Goal: Obtain resource: Obtain resource

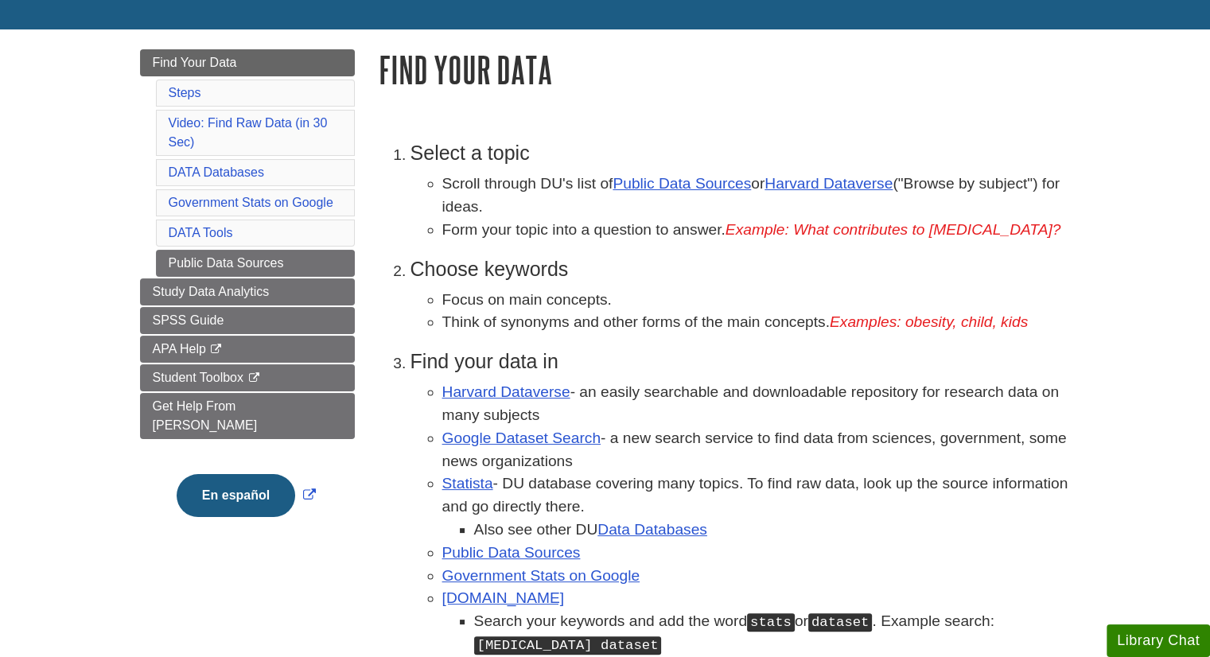
scroll to position [210, 0]
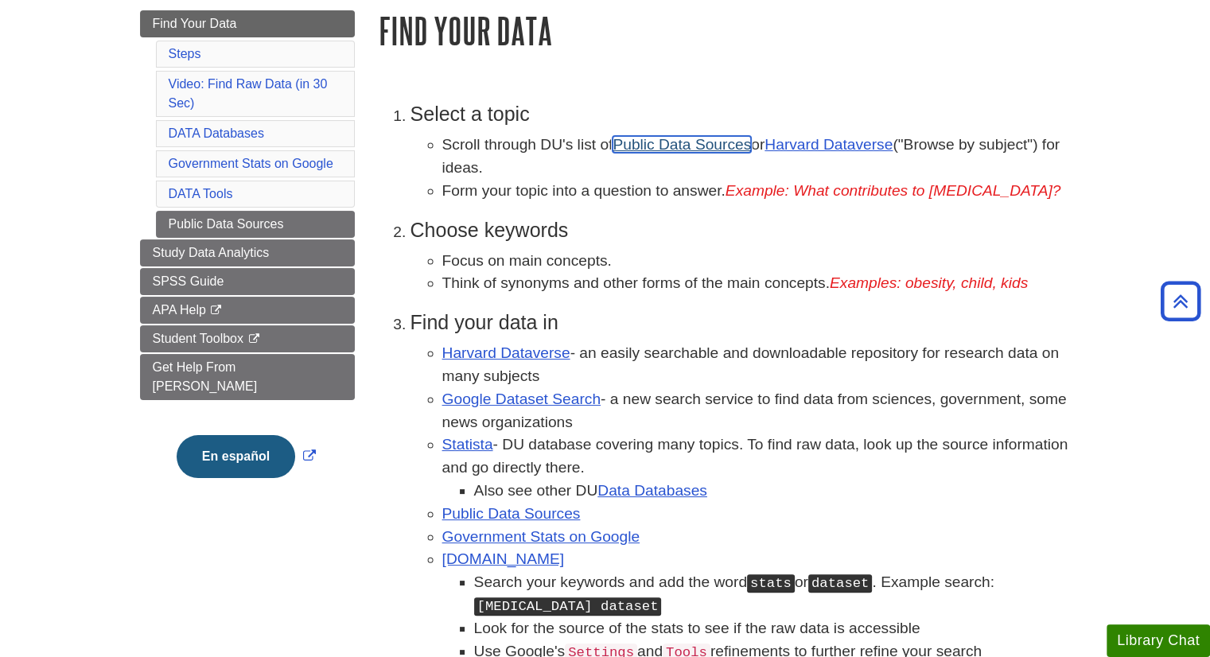
click at [690, 144] on link "Public Data Sources" at bounding box center [681, 144] width 138 height 17
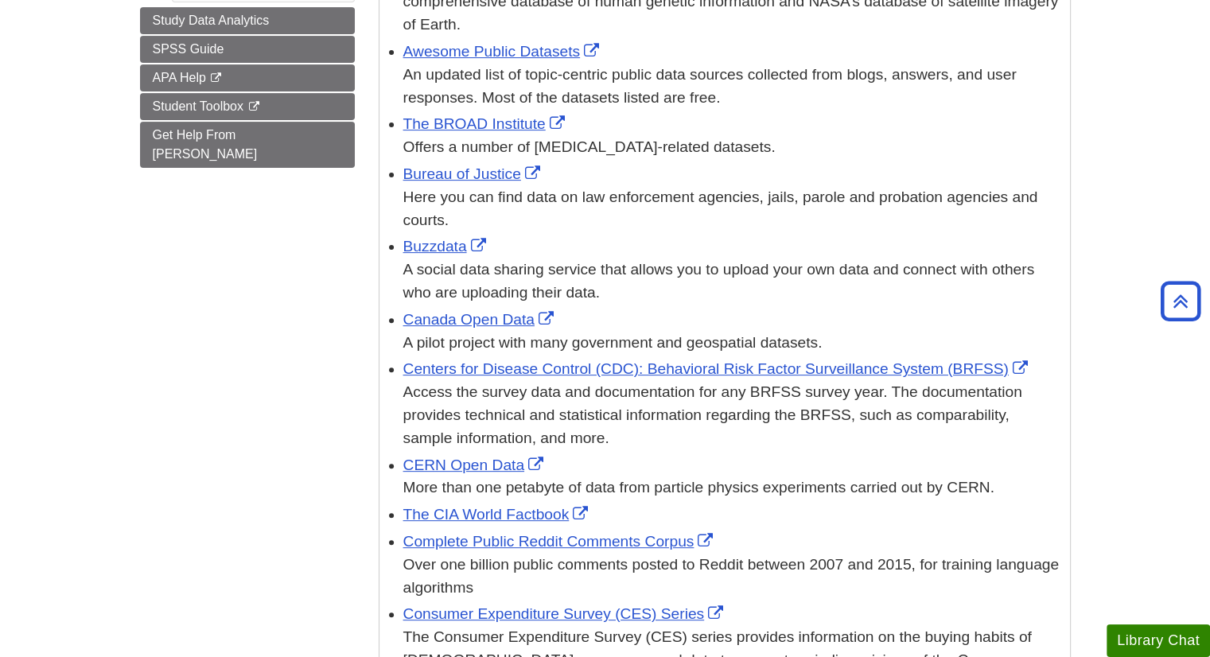
scroll to position [496, 0]
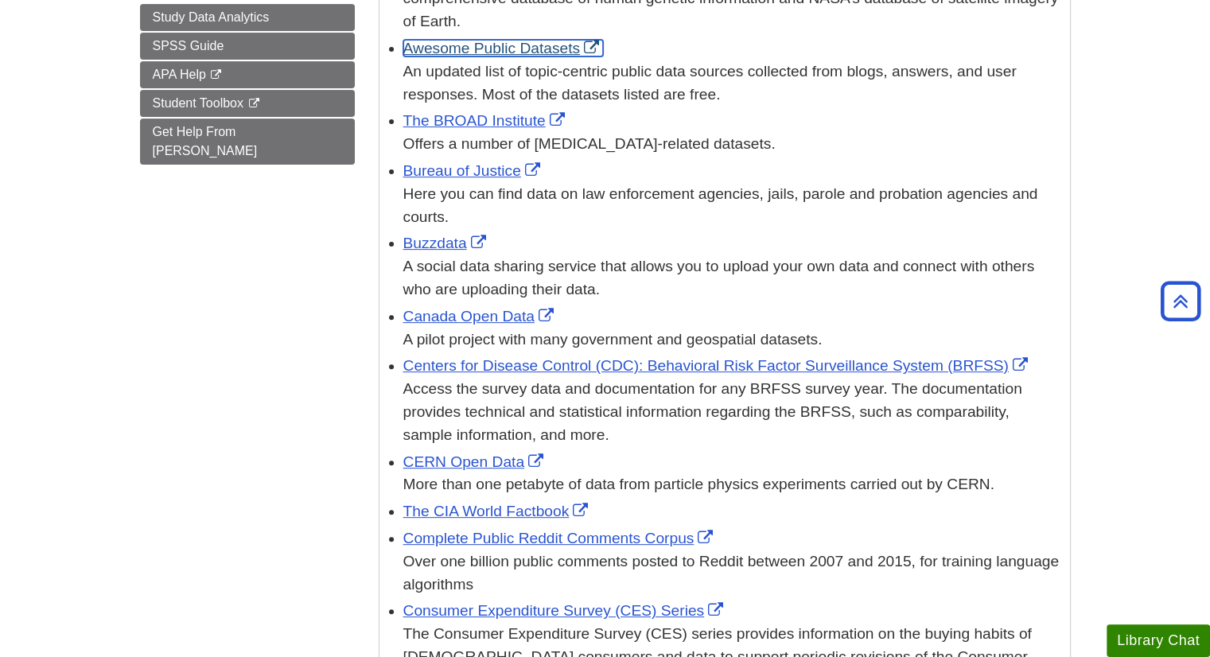
click at [503, 45] on link "Awesome Public Datasets" at bounding box center [503, 48] width 200 height 17
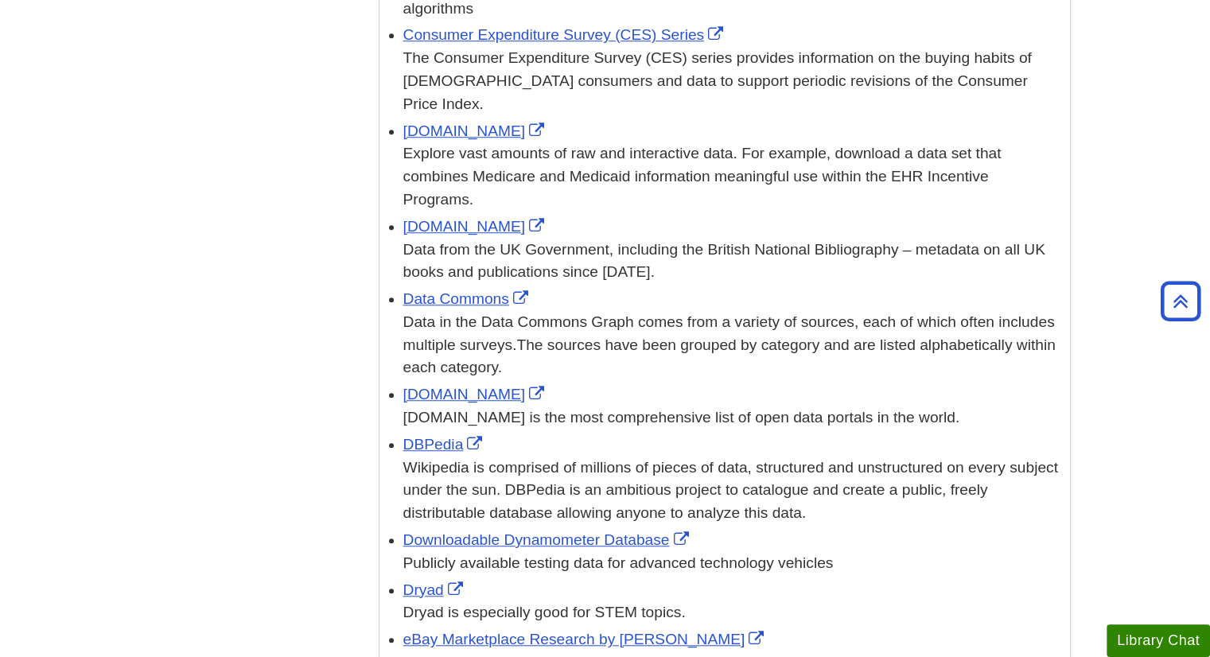
scroll to position [1078, 0]
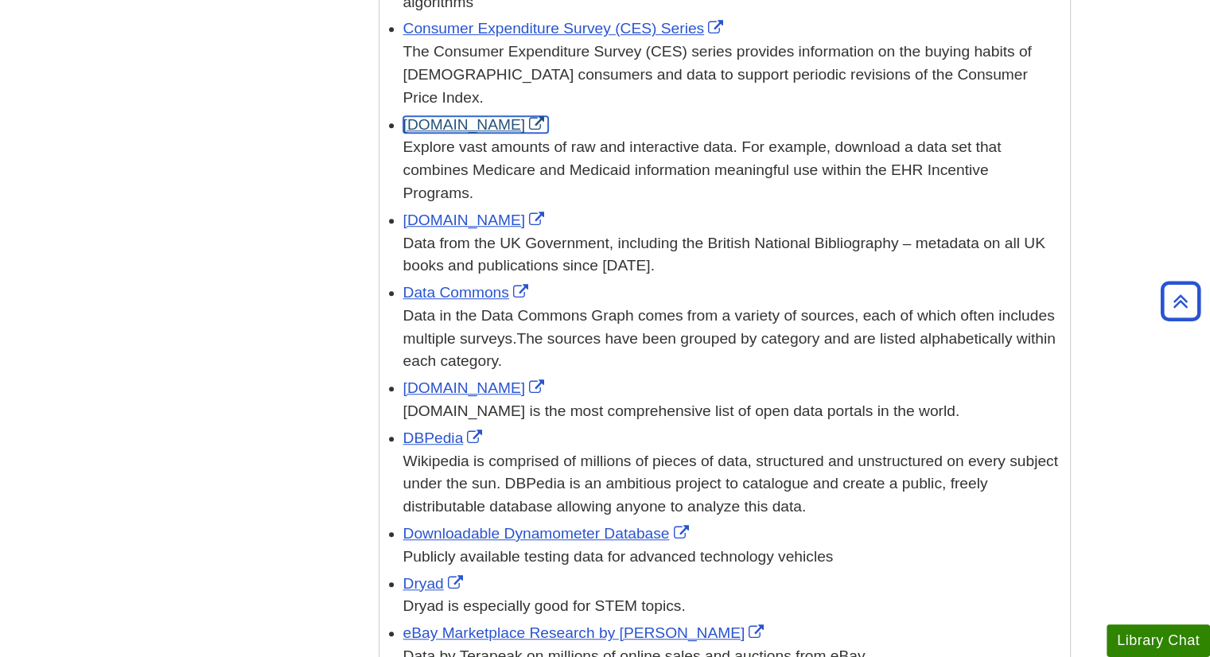
click at [441, 116] on link "[DOMAIN_NAME]" at bounding box center [476, 124] width 146 height 17
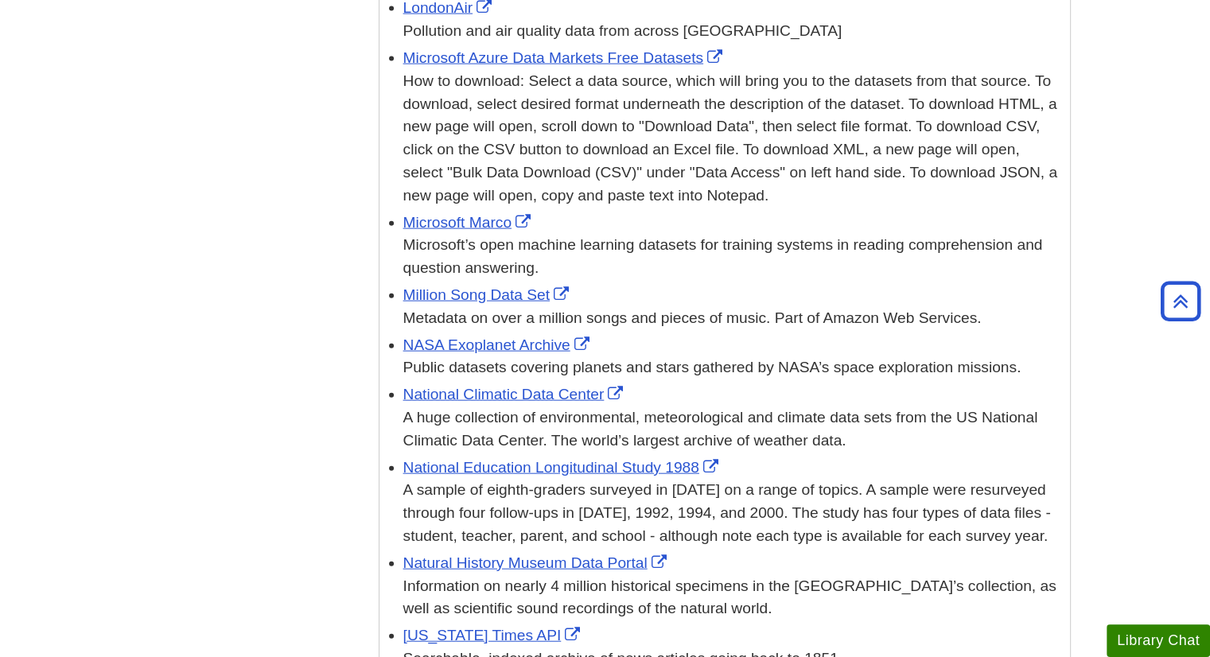
scroll to position [3618, 0]
